Goal: Check status: Check status

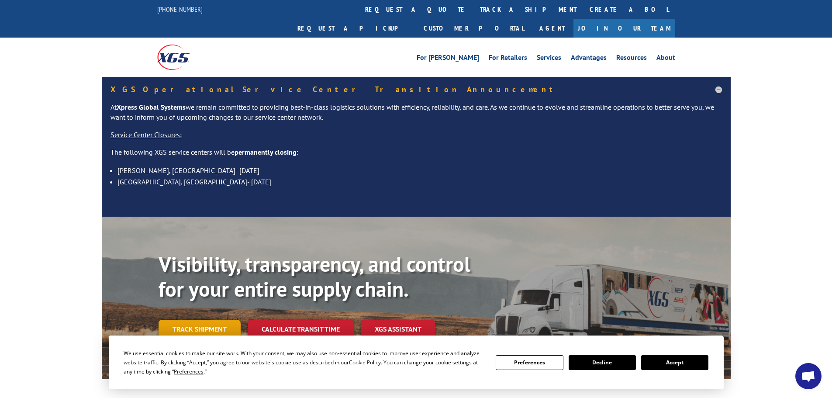
click at [216, 320] on link "Track shipment" at bounding box center [200, 329] width 82 height 18
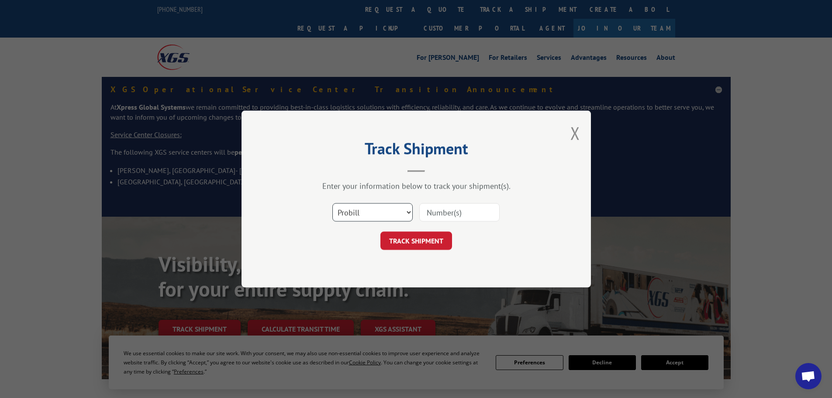
click at [363, 213] on select "Select category... Probill BOL PO" at bounding box center [373, 212] width 80 height 18
select select "bol"
click at [333, 203] on select "Select category... Probill BOL PO" at bounding box center [373, 212] width 80 height 18
click at [434, 215] on input at bounding box center [460, 212] width 80 height 18
type input "5120835"
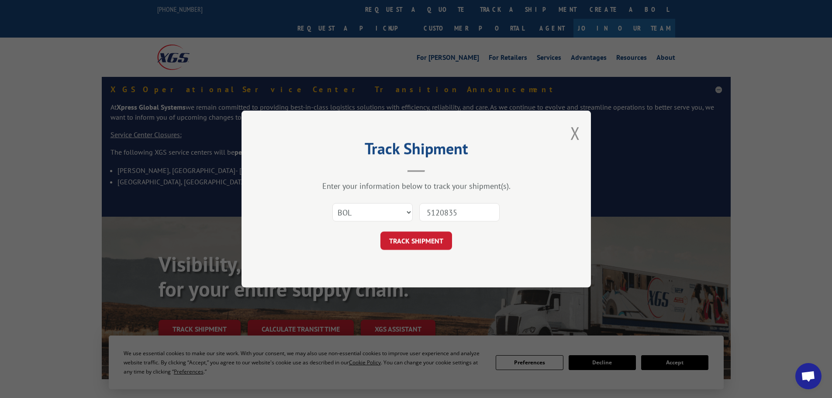
click button "TRACK SHIPMENT" at bounding box center [417, 241] width 72 height 18
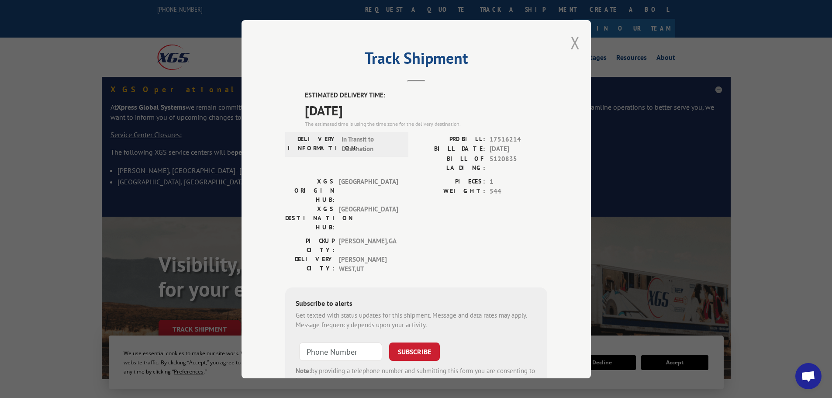
click at [571, 37] on button "Close modal" at bounding box center [576, 42] width 10 height 23
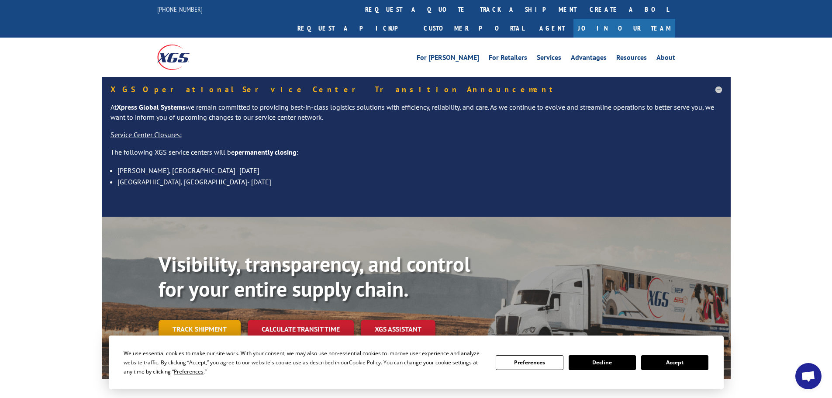
click at [215, 320] on link "Track shipment" at bounding box center [200, 329] width 82 height 18
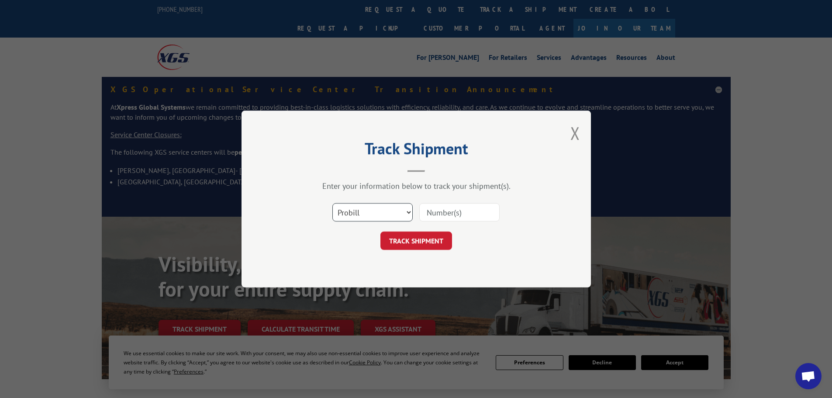
click at [369, 212] on select "Select category... Probill BOL PO" at bounding box center [373, 212] width 80 height 18
select select "bol"
click at [333, 203] on select "Select category... Probill BOL PO" at bounding box center [373, 212] width 80 height 18
click at [451, 213] on input at bounding box center [460, 212] width 80 height 18
type input "5106090"
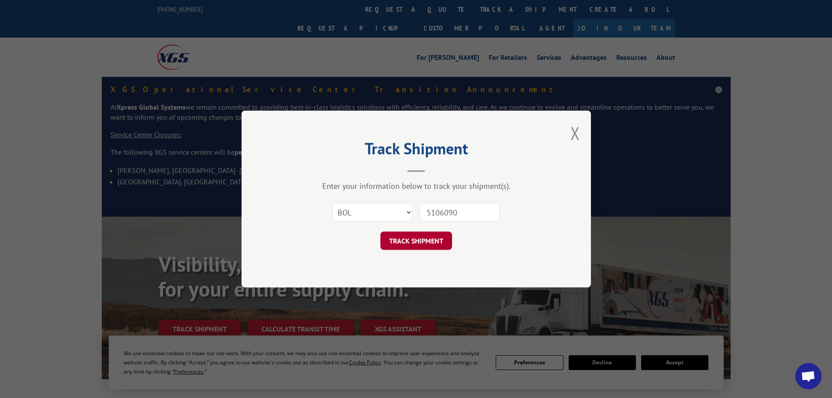
click at [414, 240] on button "TRACK SHIPMENT" at bounding box center [417, 241] width 72 height 18
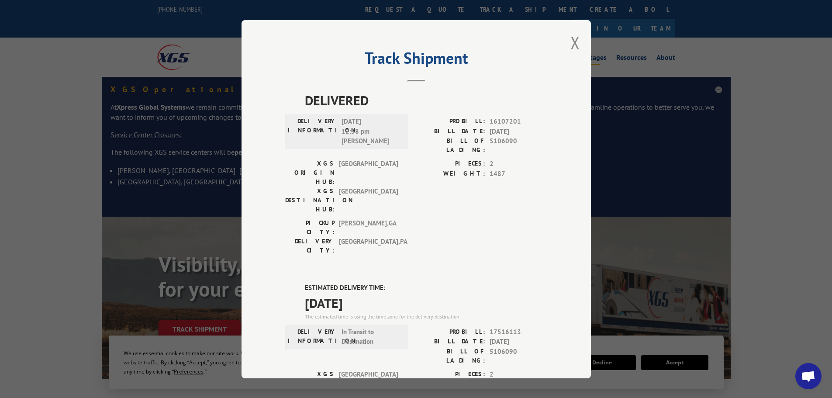
click at [571, 42] on button "Close modal" at bounding box center [576, 42] width 10 height 23
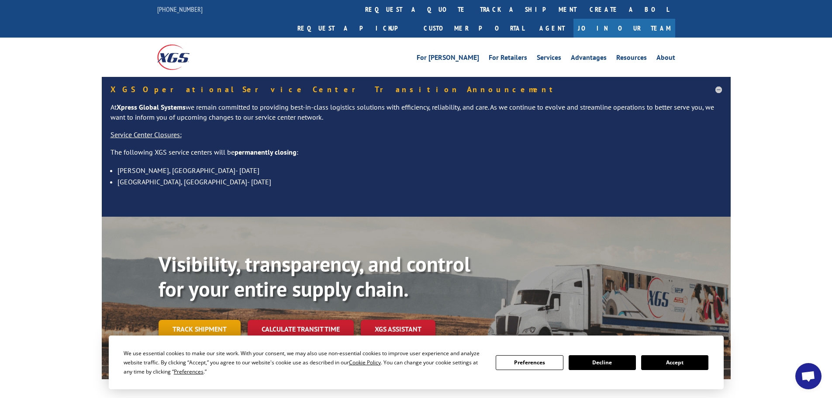
click at [198, 320] on link "Track shipment" at bounding box center [200, 329] width 82 height 18
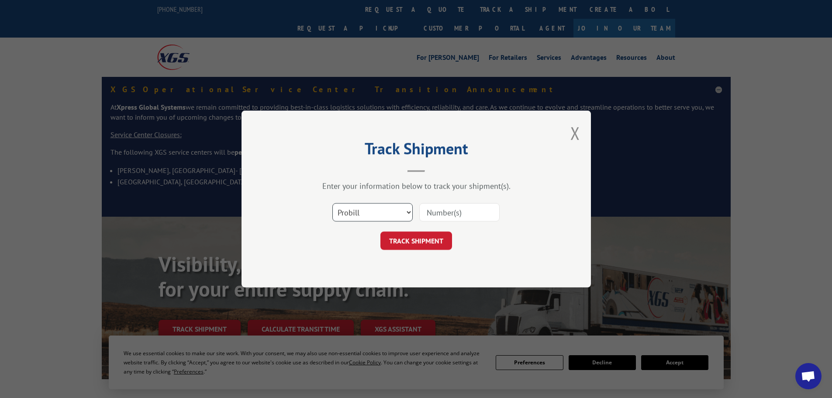
click at [376, 208] on select "Select category... Probill BOL PO" at bounding box center [373, 212] width 80 height 18
select select "bol"
click at [333, 203] on select "Select category... Probill BOL PO" at bounding box center [373, 212] width 80 height 18
click at [437, 213] on input at bounding box center [460, 212] width 80 height 18
type input "6009859"
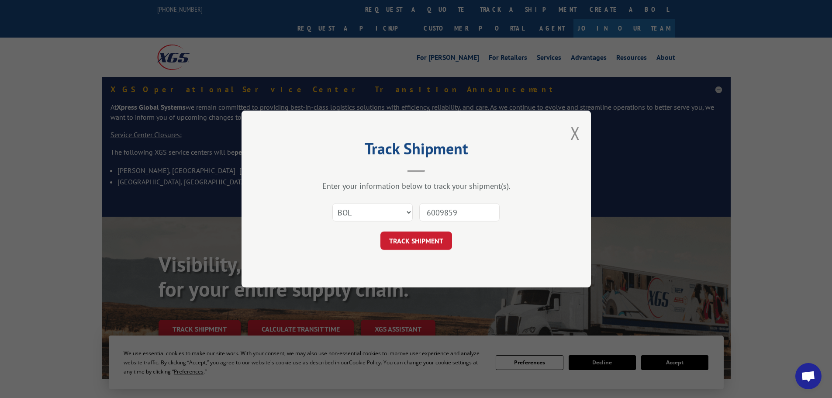
click at [381, 232] on button "TRACK SHIPMENT" at bounding box center [417, 241] width 72 height 18
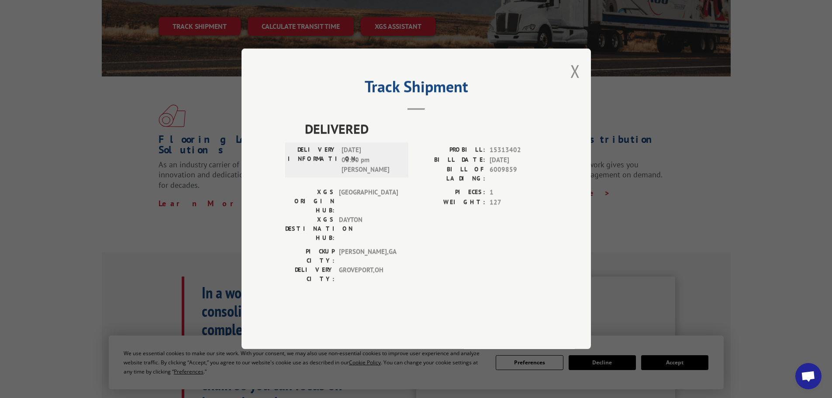
scroll to position [306, 0]
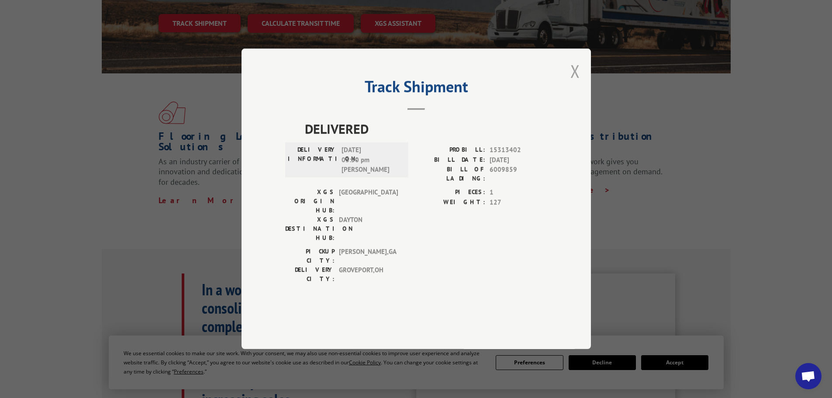
click at [574, 83] on button "Close modal" at bounding box center [576, 70] width 10 height 23
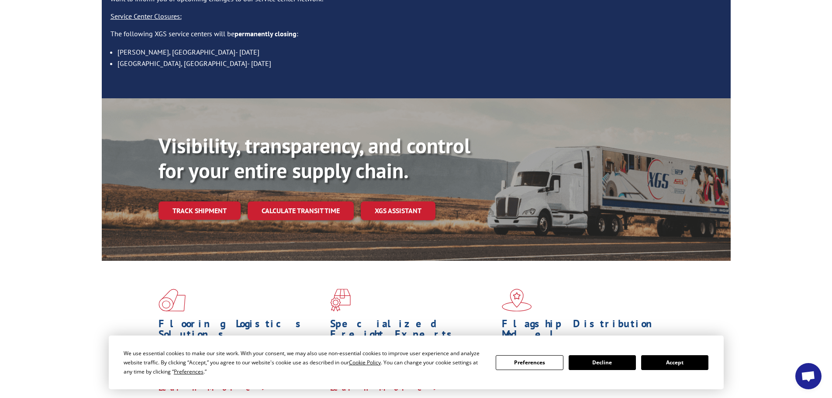
scroll to position [83, 0]
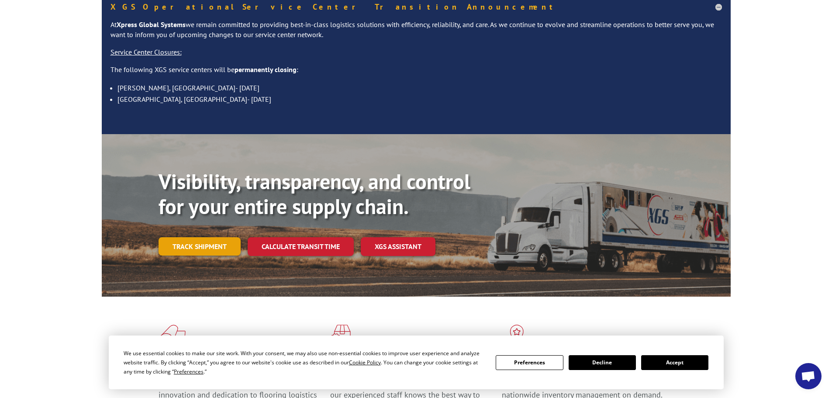
click at [181, 237] on link "Track shipment" at bounding box center [200, 246] width 82 height 18
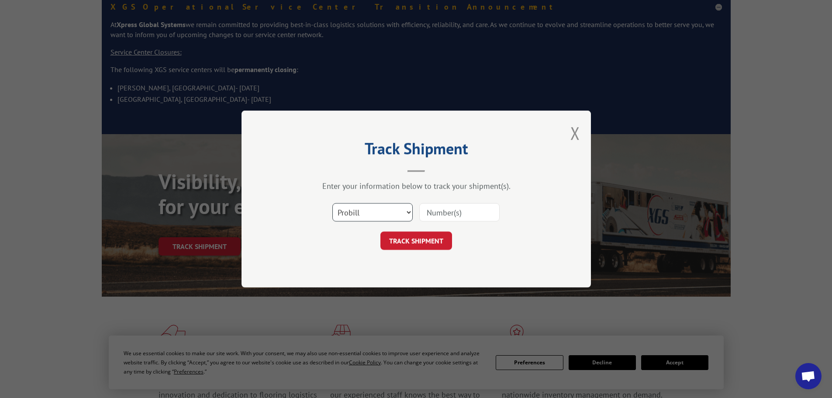
click at [373, 206] on select "Select category... Probill BOL PO" at bounding box center [373, 212] width 80 height 18
select select "po"
click at [333, 203] on select "Select category... Probill BOL PO" at bounding box center [373, 212] width 80 height 18
click at [430, 213] on input at bounding box center [460, 212] width 80 height 18
type input "11528001"
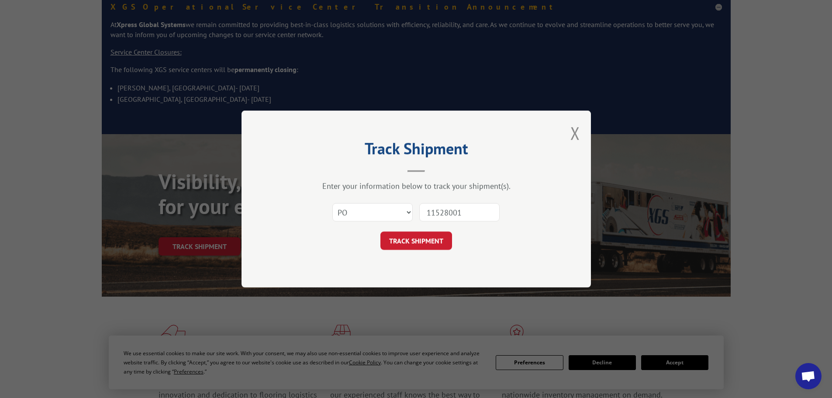
click at [381, 232] on button "TRACK SHIPMENT" at bounding box center [417, 241] width 72 height 18
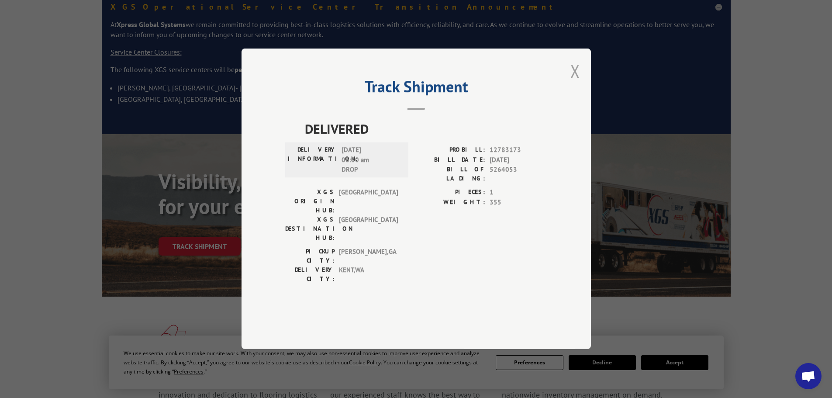
click at [577, 83] on button "Close modal" at bounding box center [576, 70] width 10 height 23
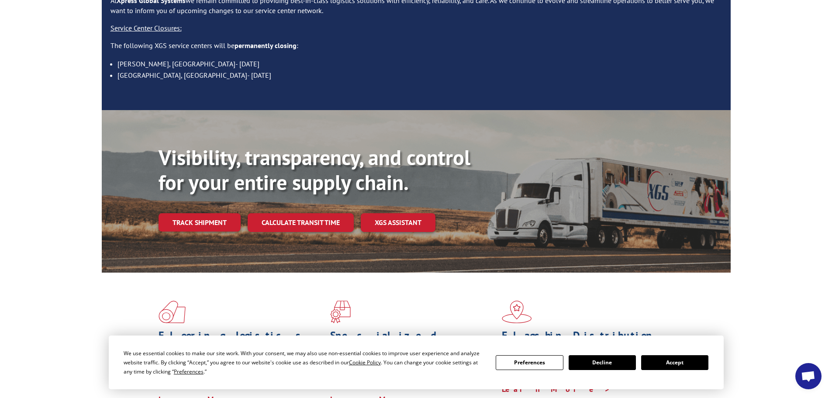
scroll to position [126, 0]
